Goal: Find specific page/section: Find specific page/section

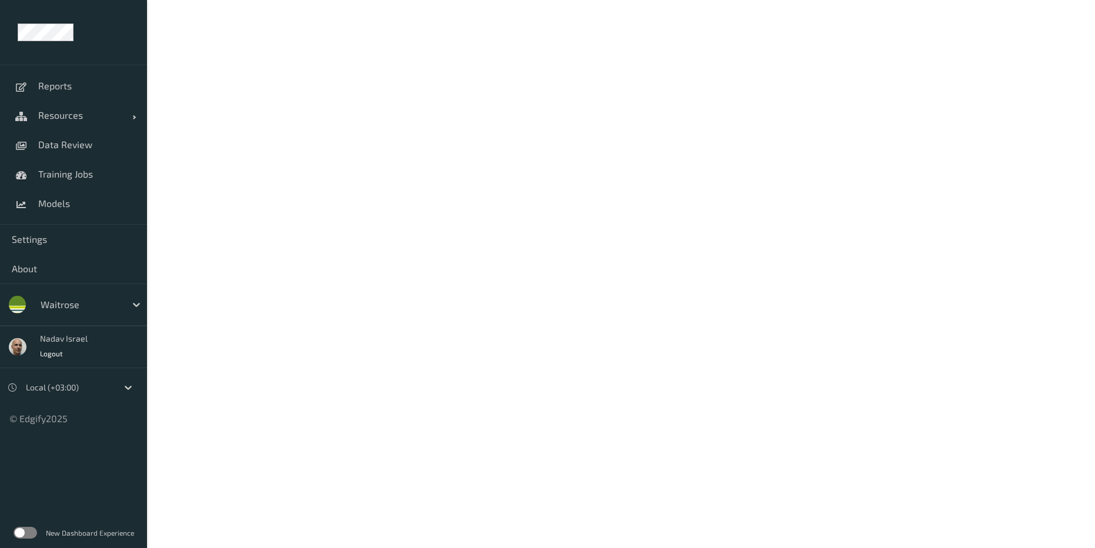
click at [26, 539] on div "New Dashboard Experience" at bounding box center [73, 533] width 147 height 31
click at [24, 536] on label at bounding box center [26, 533] width 24 height 12
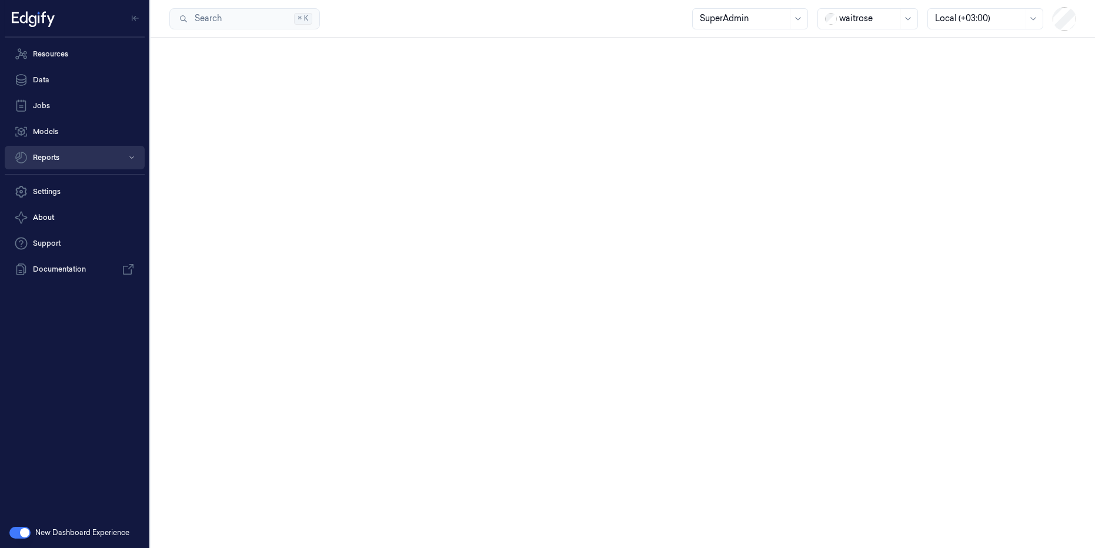
click at [53, 158] on button "Reports" at bounding box center [75, 158] width 140 height 24
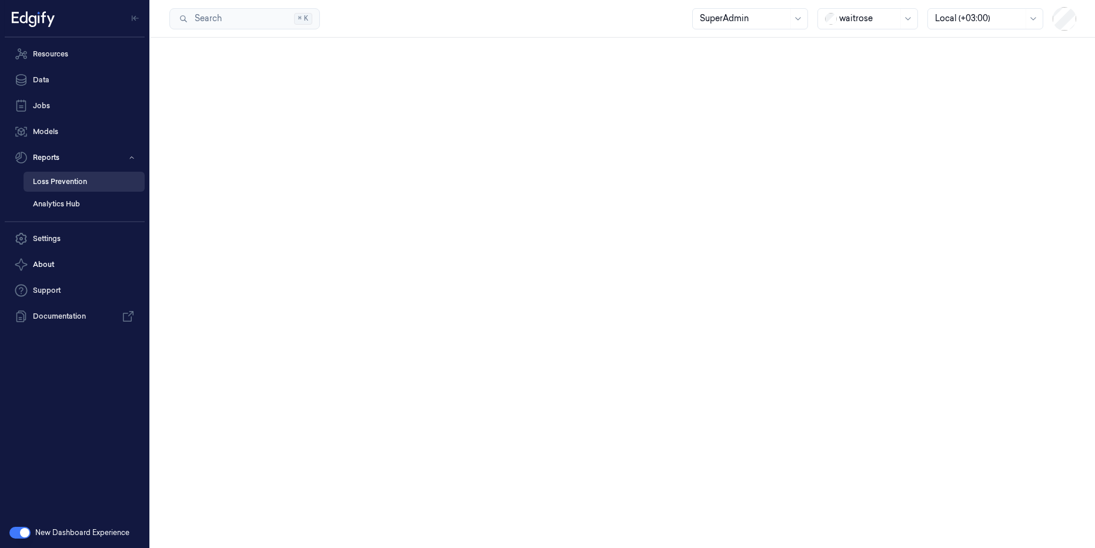
click at [71, 189] on link "Loss Prevention" at bounding box center [84, 182] width 121 height 20
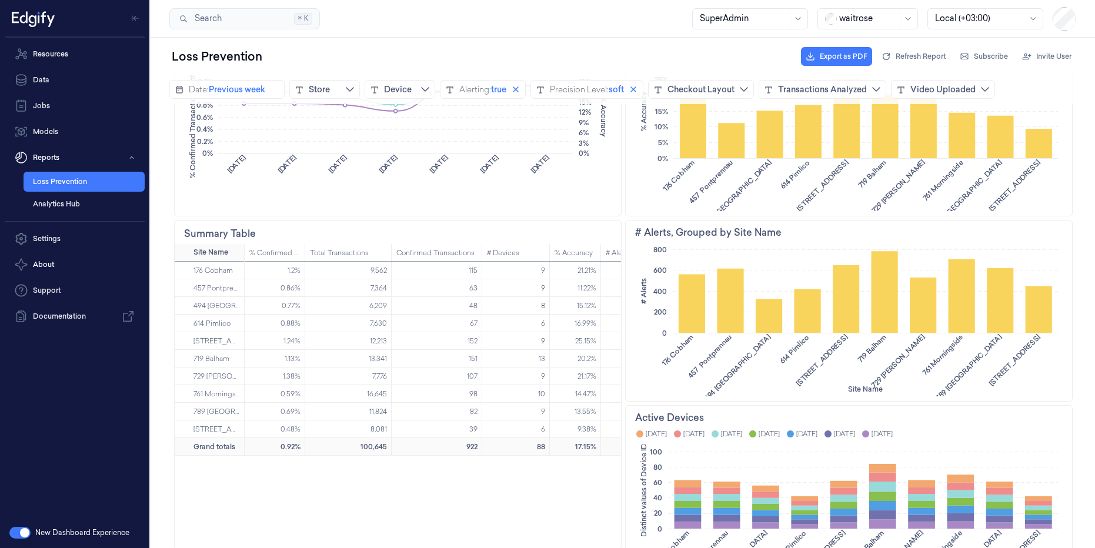
scroll to position [582, 0]
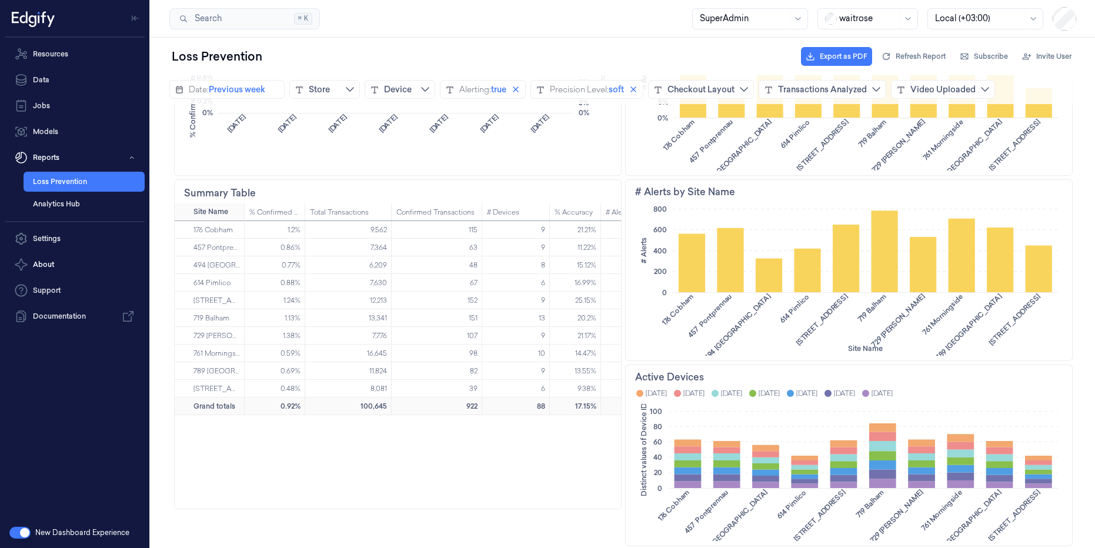
scroll to position [583, 0]
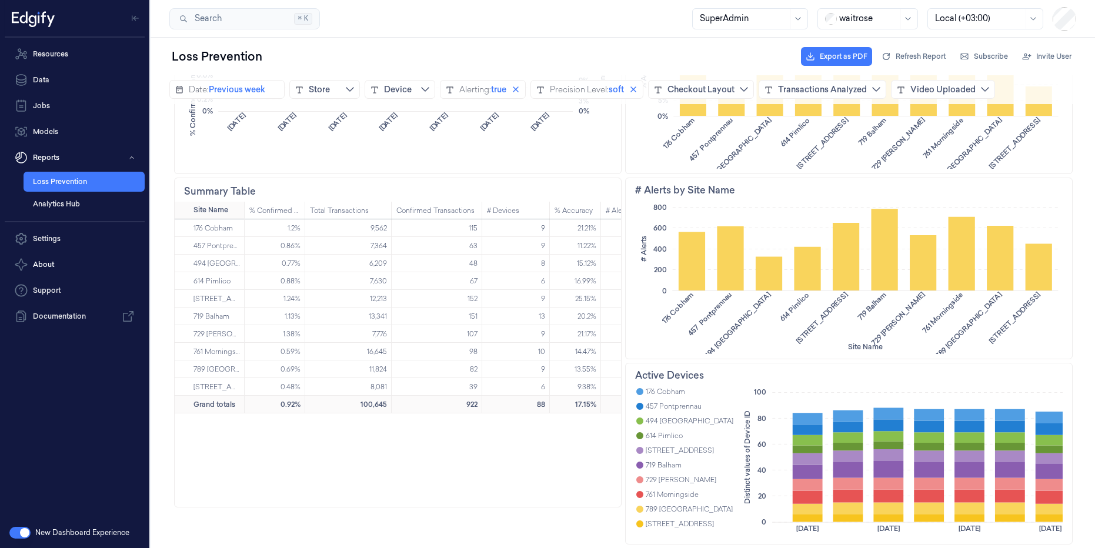
scroll to position [279, 61]
